Goal: Go to known website: Access a specific website the user already knows

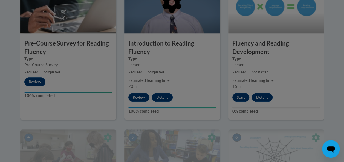
scroll to position [169, 0]
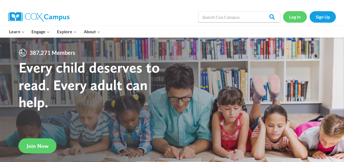
click at [294, 16] on link "Log In" at bounding box center [295, 16] width 24 height 11
